Goal: Information Seeking & Learning: Learn about a topic

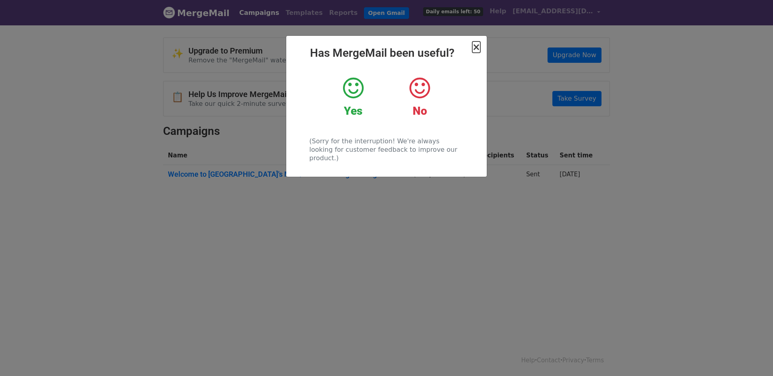
click at [475, 47] on span "×" at bounding box center [476, 46] width 8 height 11
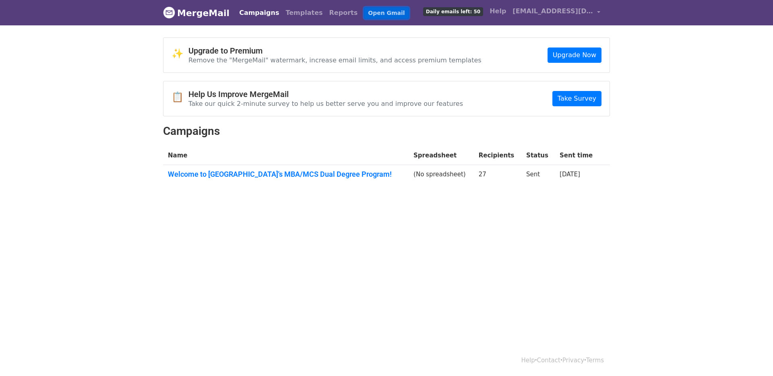
click at [371, 10] on link "Open Gmail" at bounding box center [386, 13] width 45 height 12
click at [289, 61] on p "Remove the "MergeMail" watermark, increase email limits, and access premium tem…" at bounding box center [334, 60] width 293 height 8
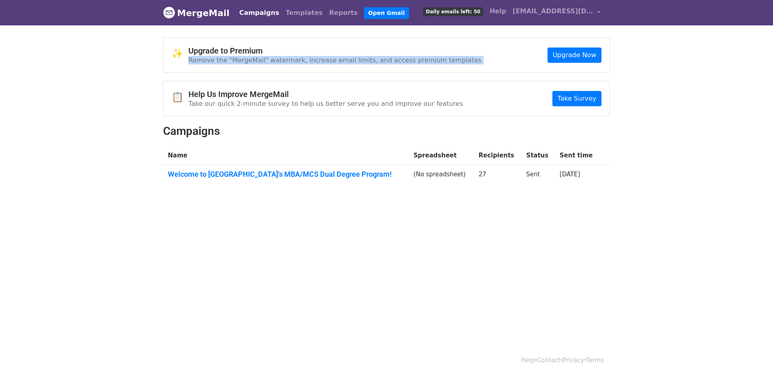
click at [289, 61] on p "Remove the "MergeMail" watermark, increase email limits, and access premium tem…" at bounding box center [334, 60] width 293 height 8
click at [540, 14] on span "[EMAIL_ADDRESS][DOMAIN_NAME]" at bounding box center [552, 11] width 80 height 10
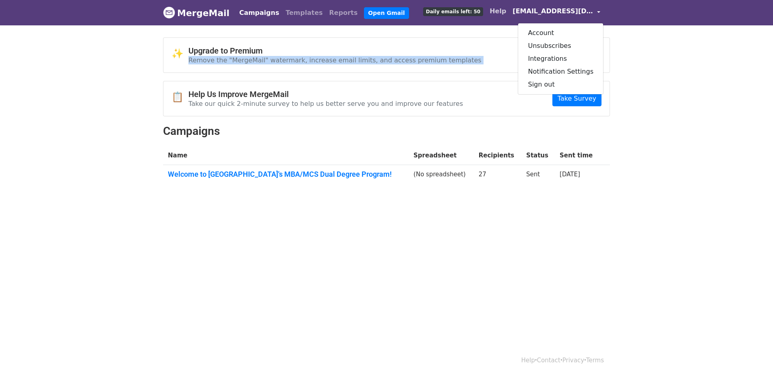
click at [509, 12] on link "Help" at bounding box center [497, 11] width 23 height 16
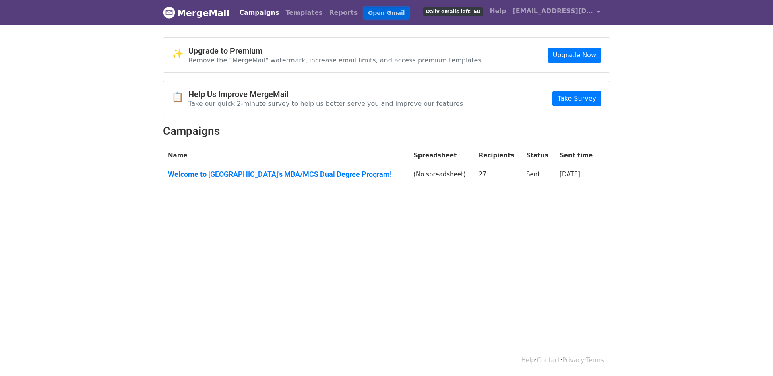
click at [364, 14] on link "Open Gmail" at bounding box center [386, 13] width 45 height 12
